Goal: Check status: Check status

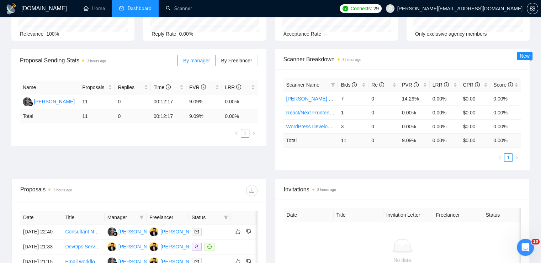
scroll to position [178, 0]
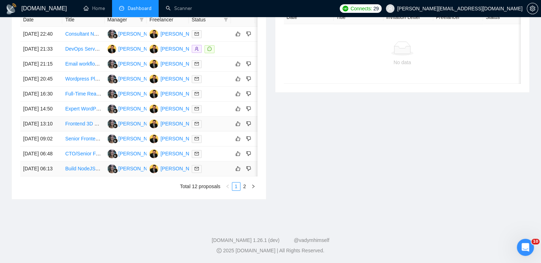
scroll to position [345, 0]
click at [251, 187] on button "button" at bounding box center [253, 186] width 9 height 9
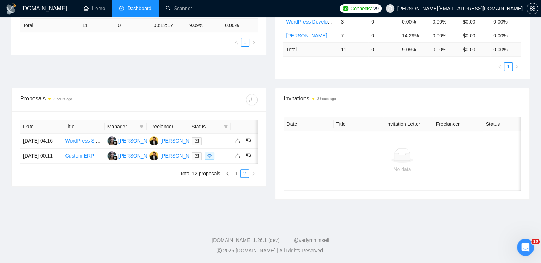
scroll to position [172, 0]
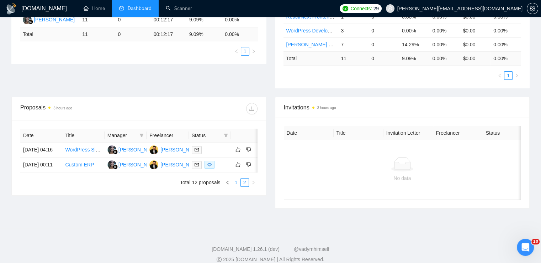
click at [236, 185] on link "1" at bounding box center [236, 182] width 8 height 8
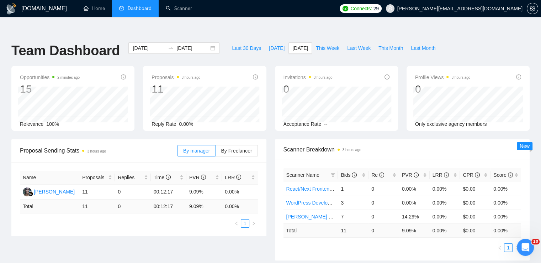
scroll to position [0, 0]
click at [269, 44] on span "[DATE]" at bounding box center [277, 48] width 16 height 8
type input "[DATE]"
click at [328, 44] on span "This Week" at bounding box center [327, 48] width 23 height 8
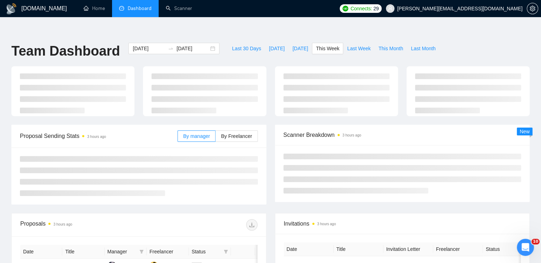
type input "[DATE]"
